Goal: Book appointment/travel/reservation

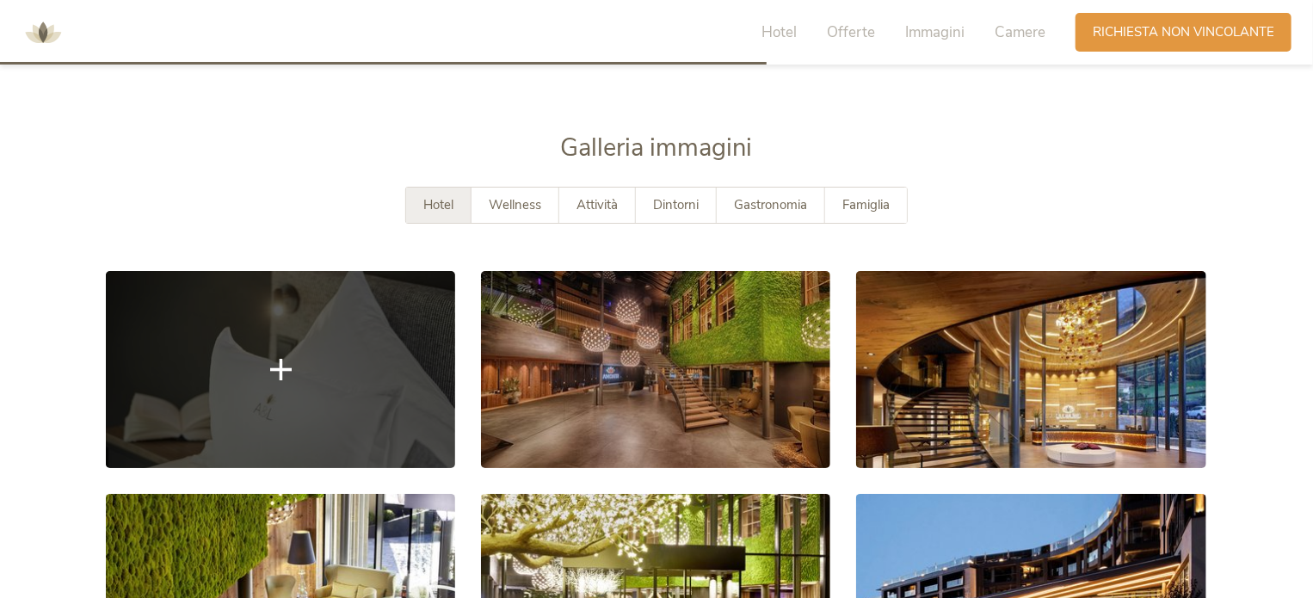
click at [323, 311] on link at bounding box center [280, 369] width 349 height 196
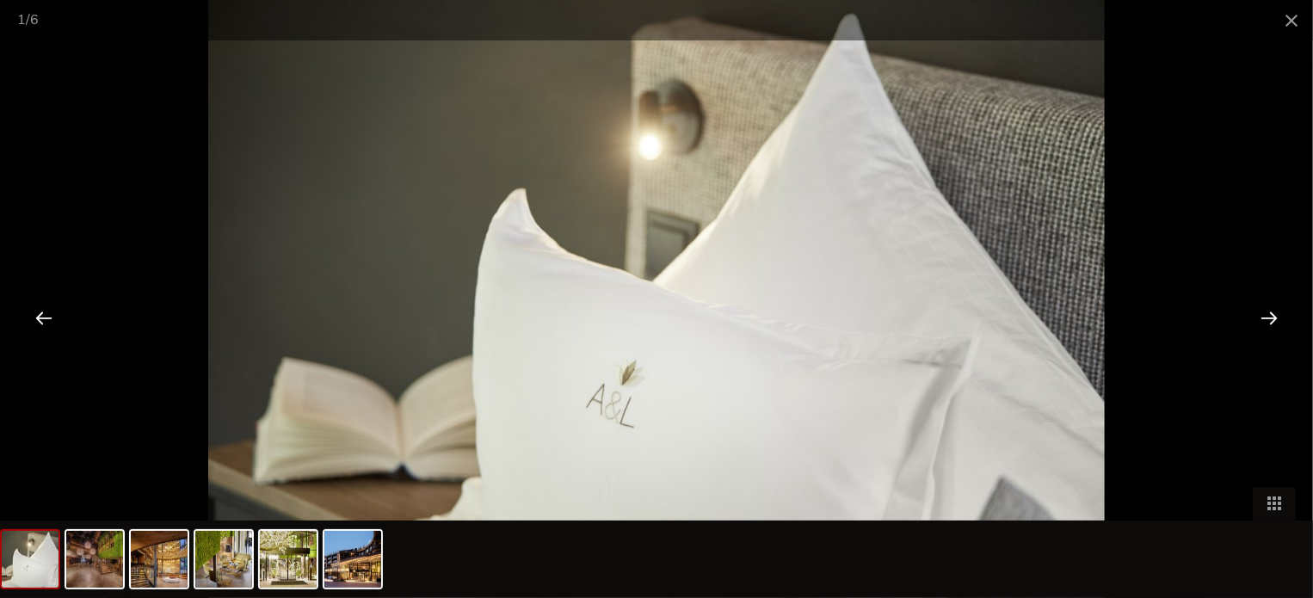
click at [42, 316] on div at bounding box center [43, 317] width 53 height 53
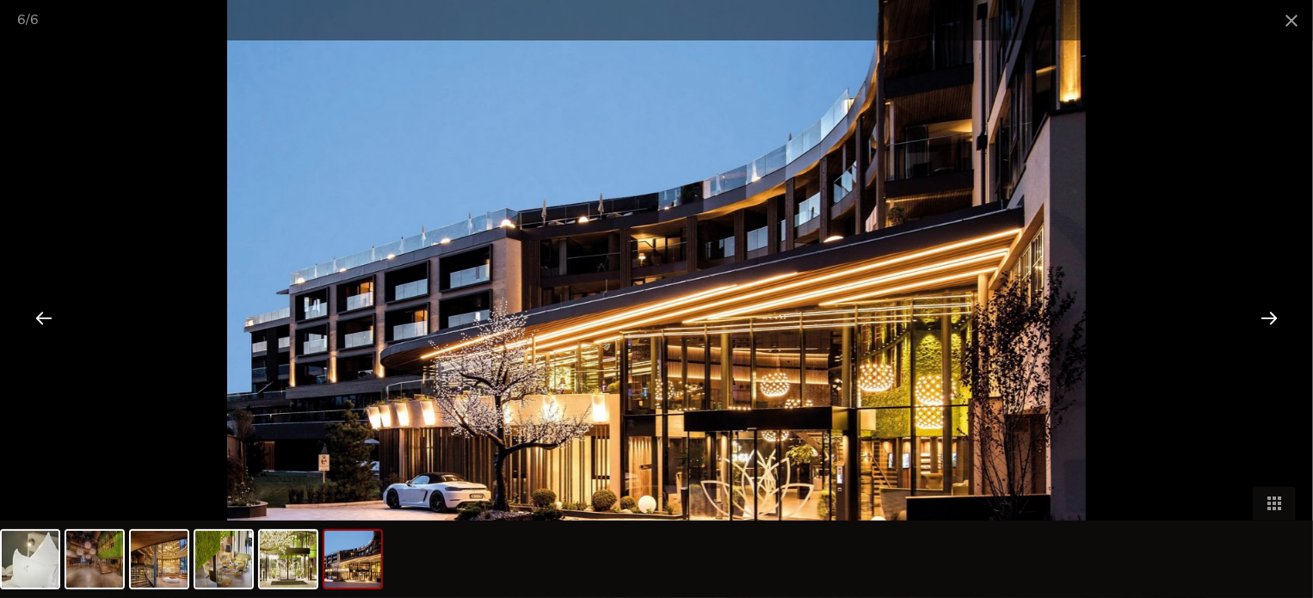
click at [42, 316] on div at bounding box center [43, 317] width 53 height 53
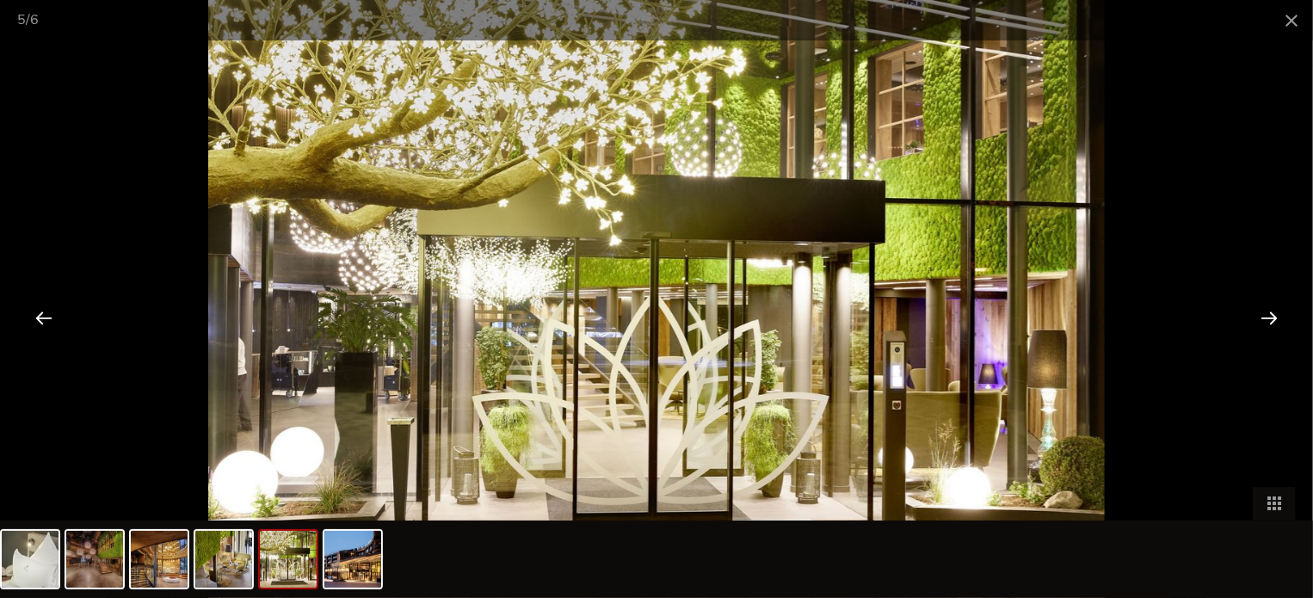
click at [42, 316] on div at bounding box center [43, 317] width 53 height 53
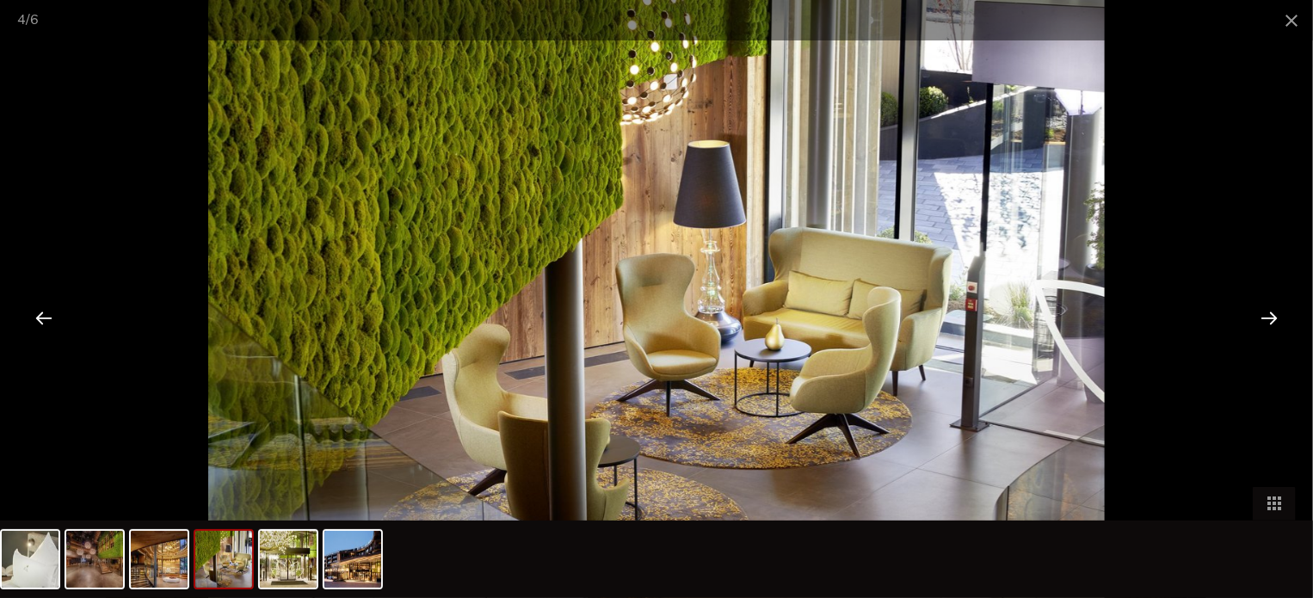
click at [42, 316] on div at bounding box center [43, 317] width 53 height 53
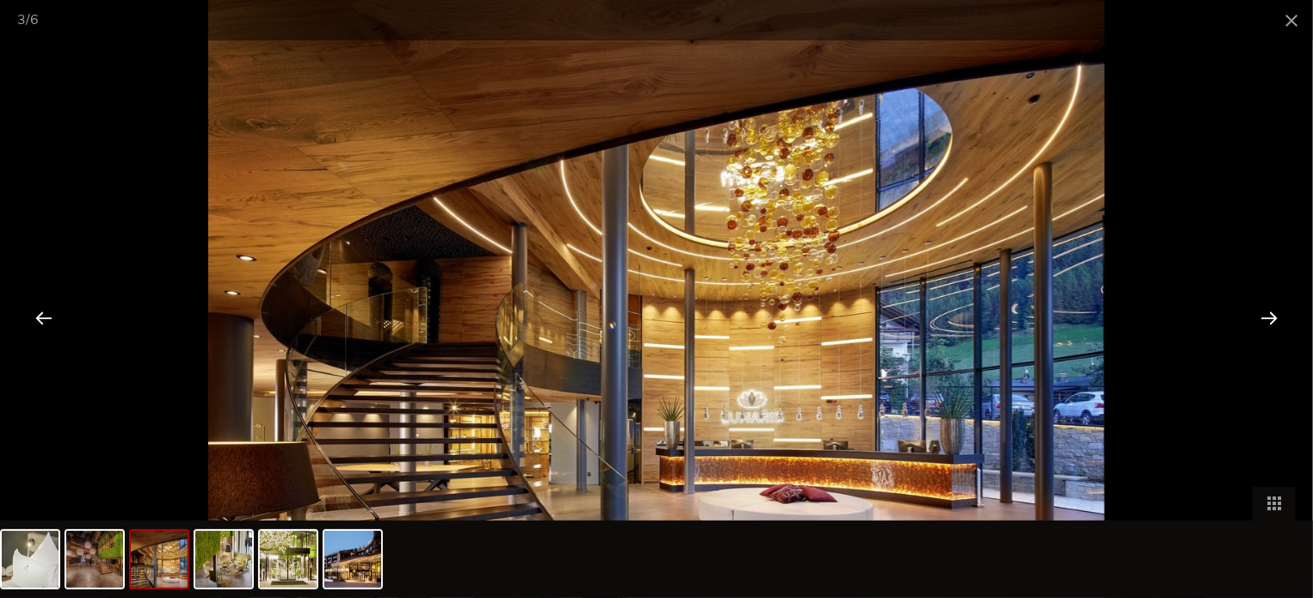
click at [43, 316] on div at bounding box center [43, 317] width 53 height 53
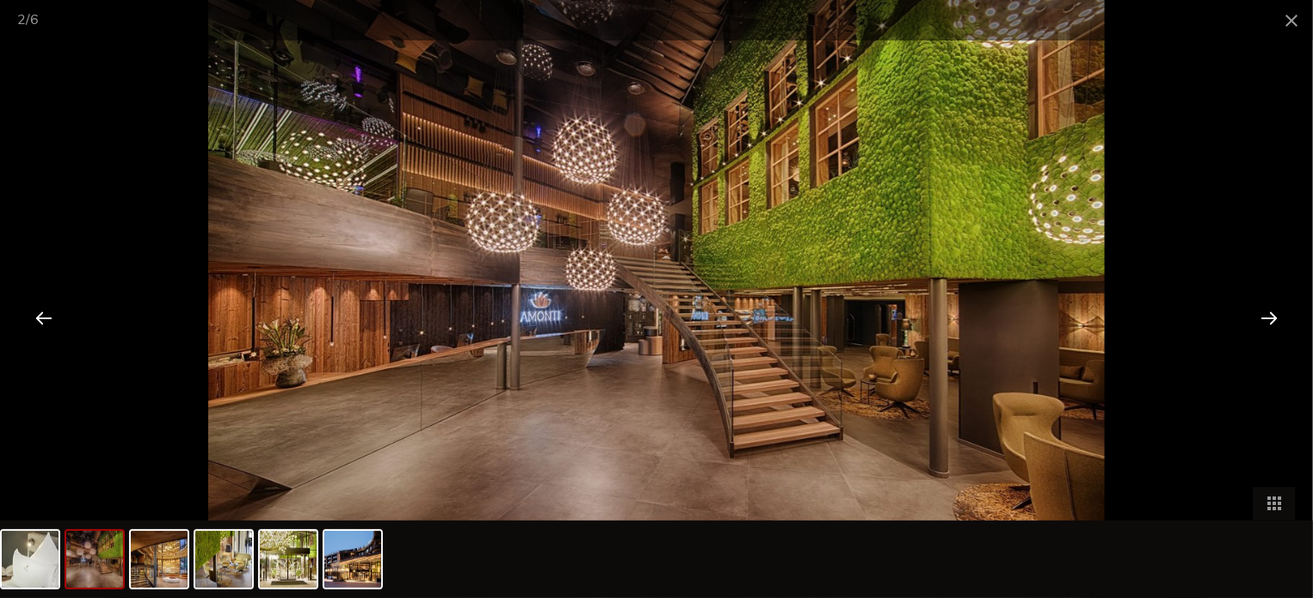
click at [43, 316] on div at bounding box center [43, 317] width 53 height 53
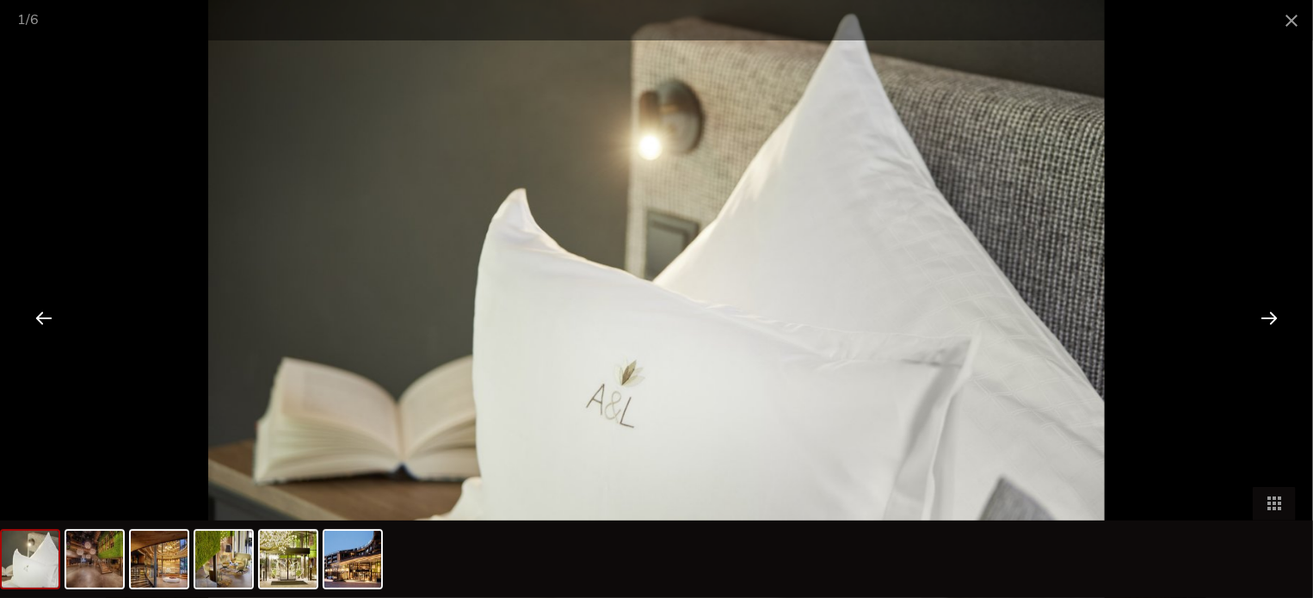
click at [43, 316] on div at bounding box center [43, 317] width 53 height 53
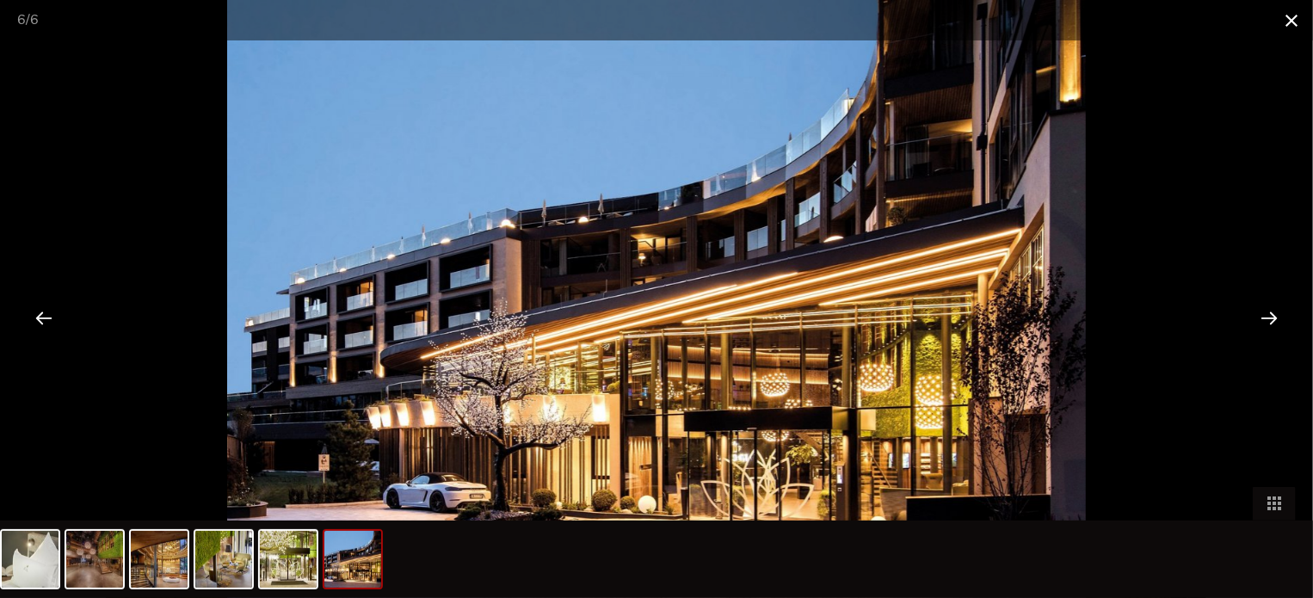
click at [1291, 23] on span at bounding box center [1291, 20] width 43 height 40
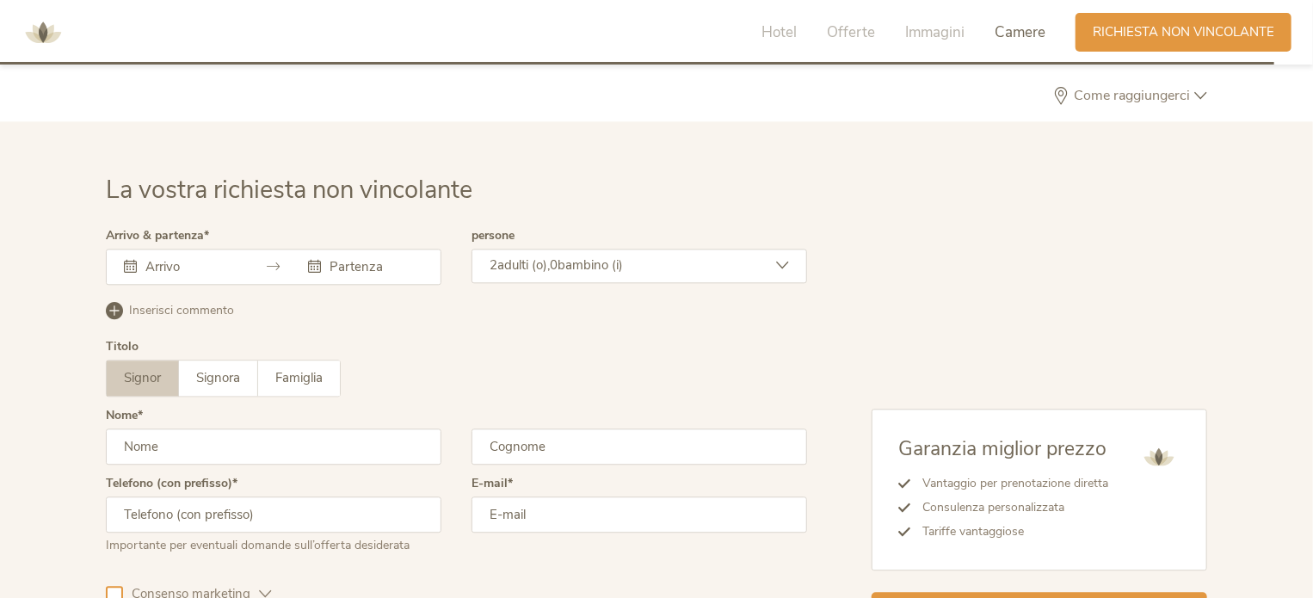
scroll to position [5339, 0]
